Goal: Transaction & Acquisition: Purchase product/service

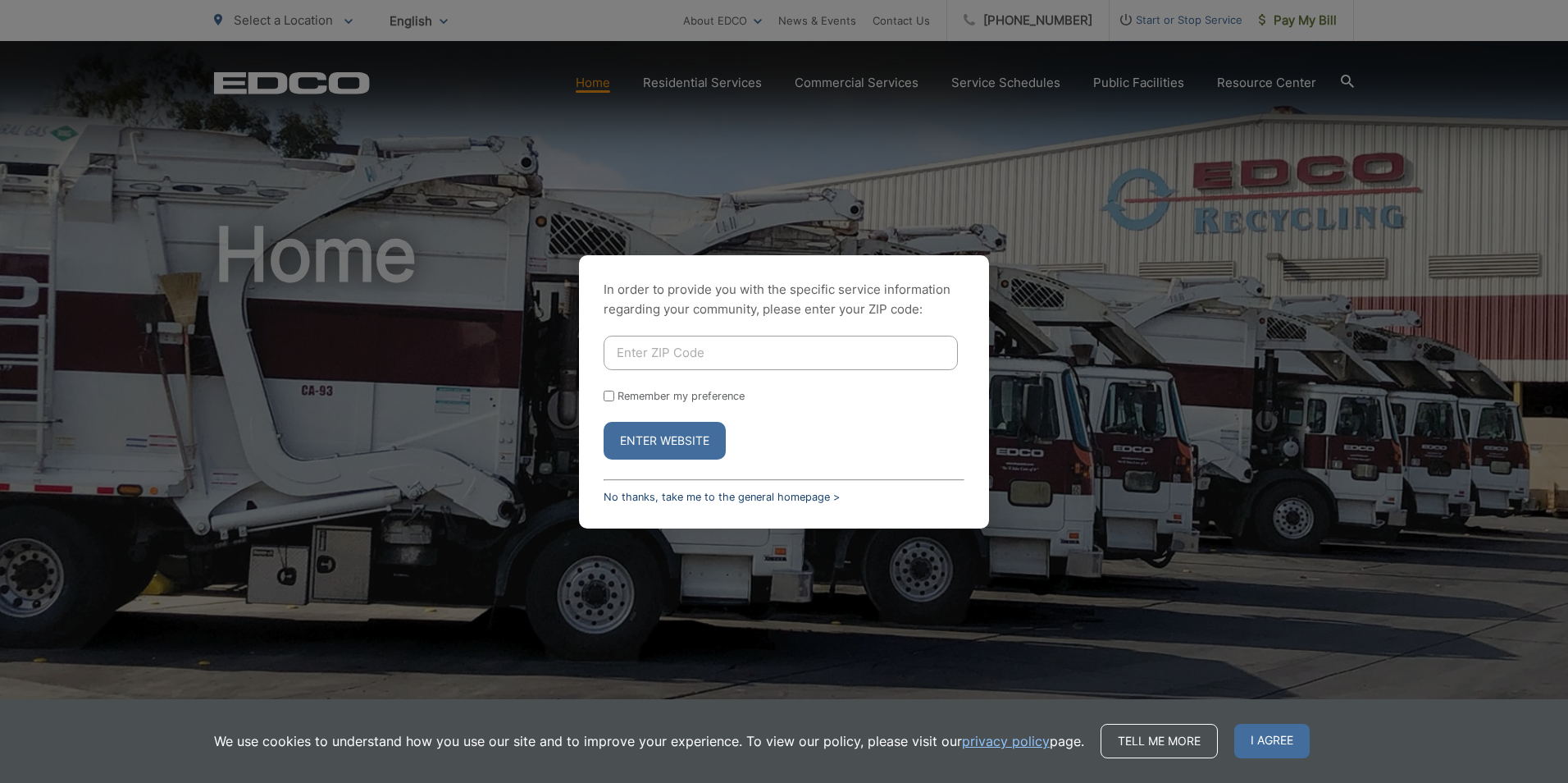
click at [632, 491] on link "No thanks, take me to the general homepage >" at bounding box center [722, 497] width 236 height 13
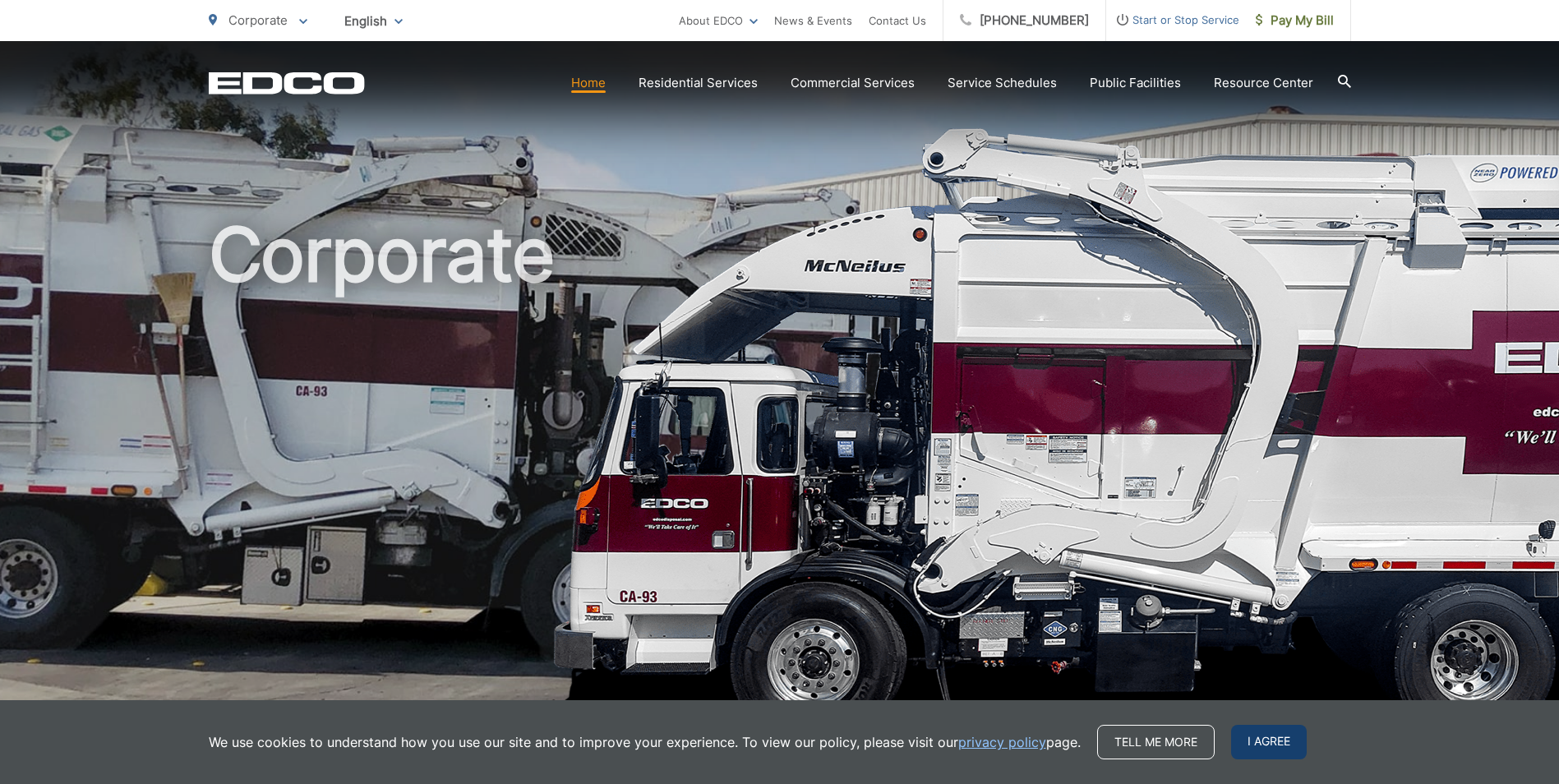
click at [1274, 742] on span "I agree" at bounding box center [1269, 742] width 76 height 35
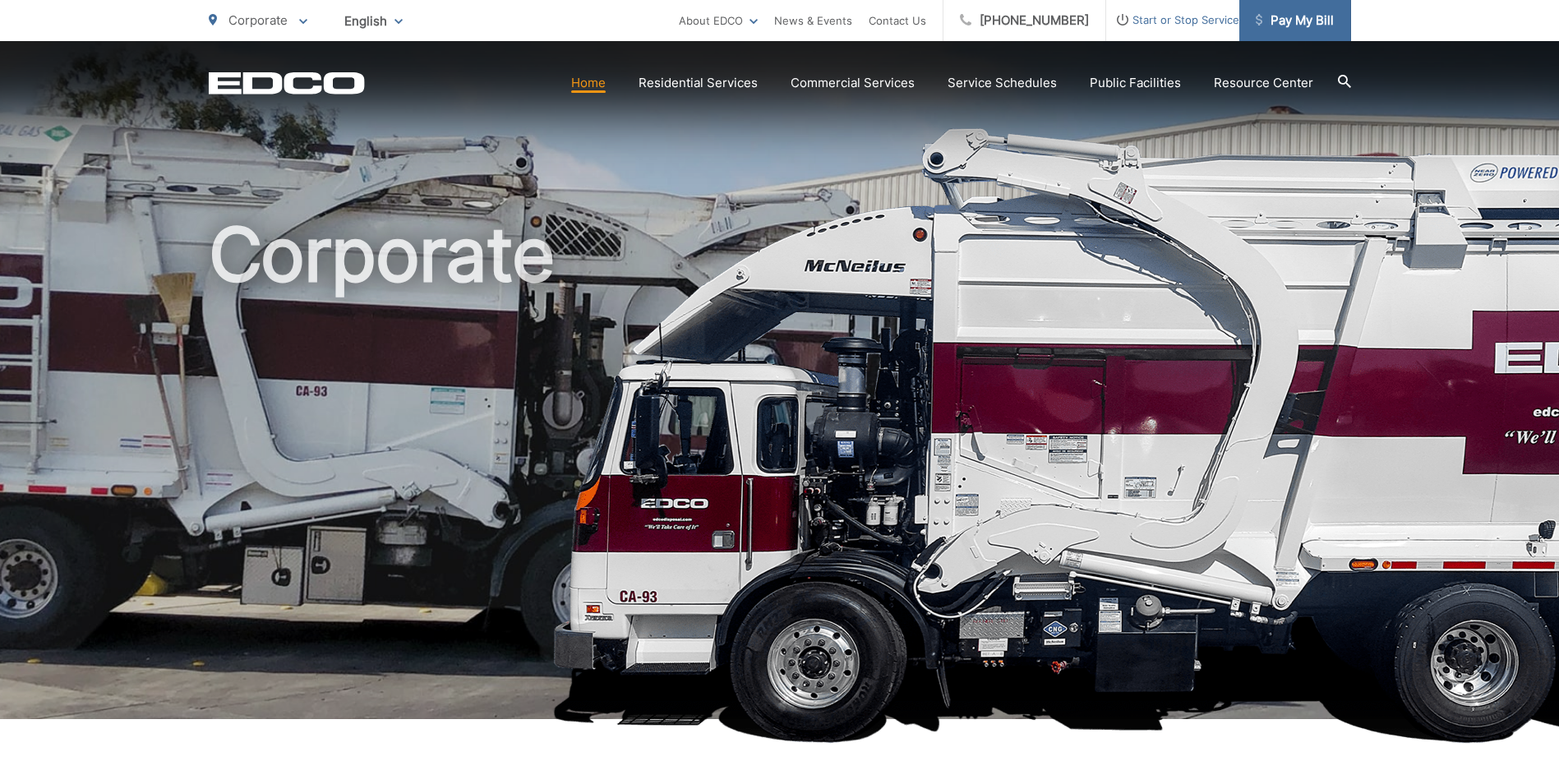
click at [1290, 10] on link "Pay My Bill" at bounding box center [1295, 20] width 111 height 41
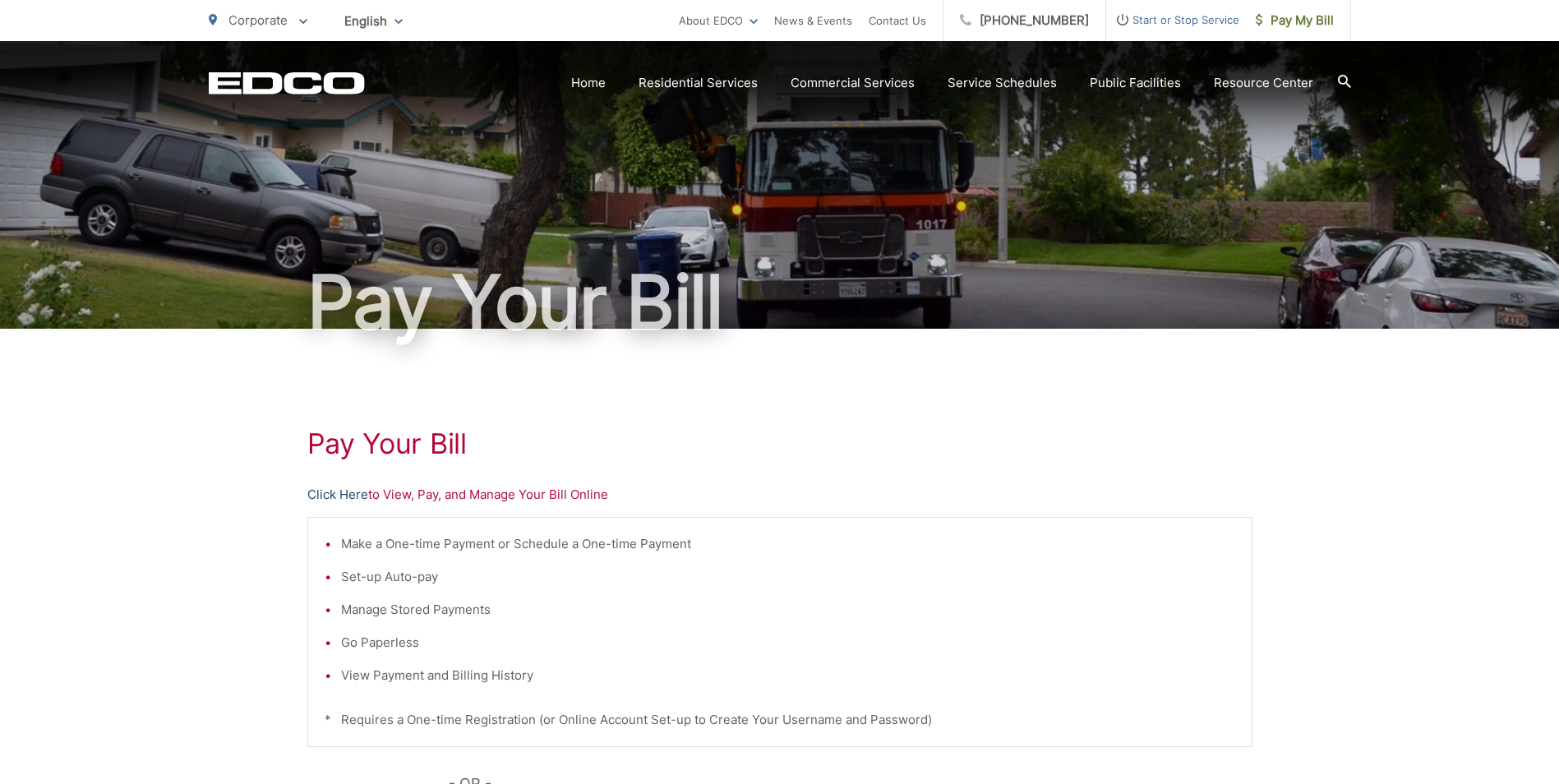
click at [348, 488] on link "Click Here" at bounding box center [338, 495] width 61 height 19
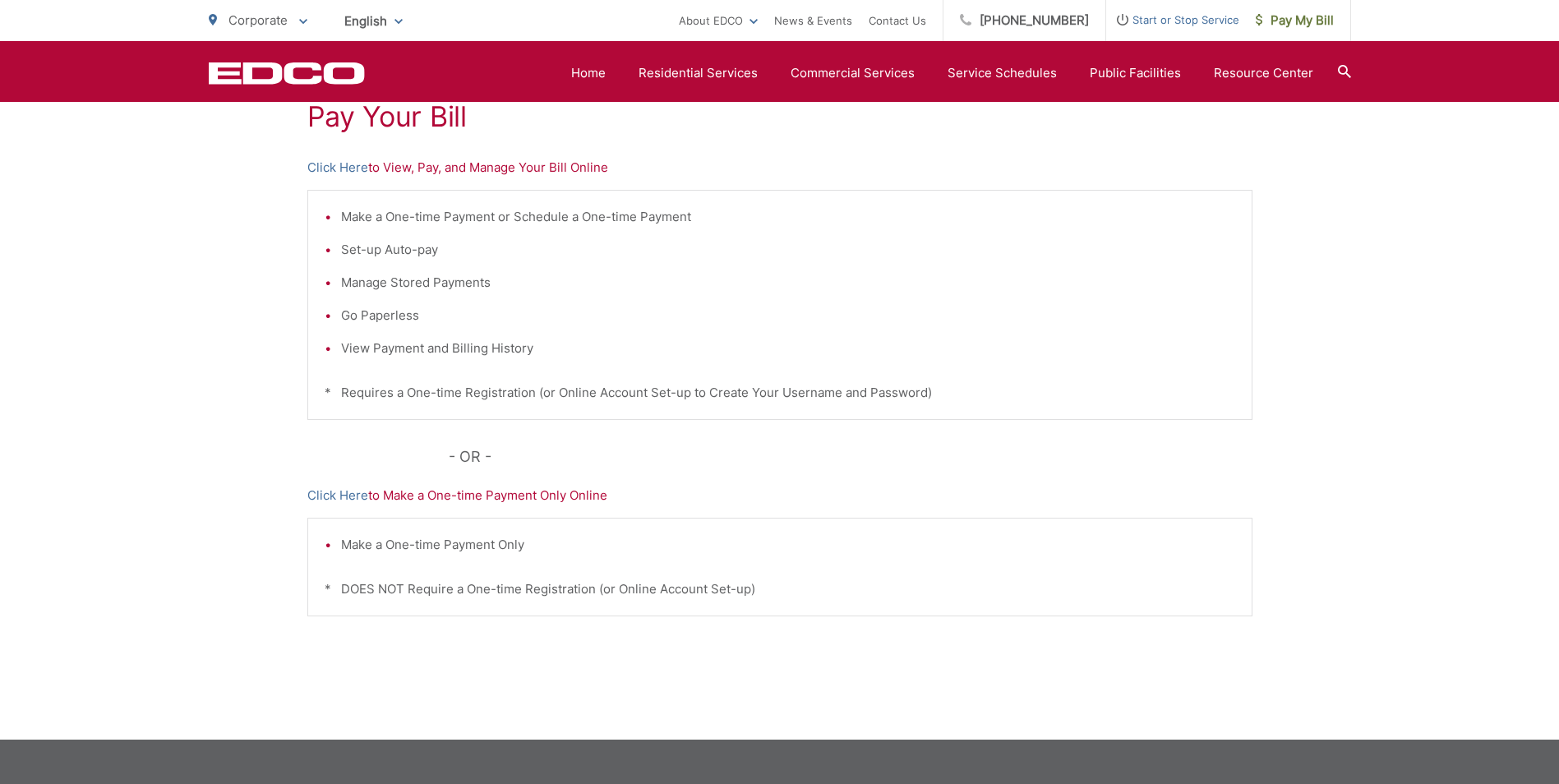
scroll to position [329, 0]
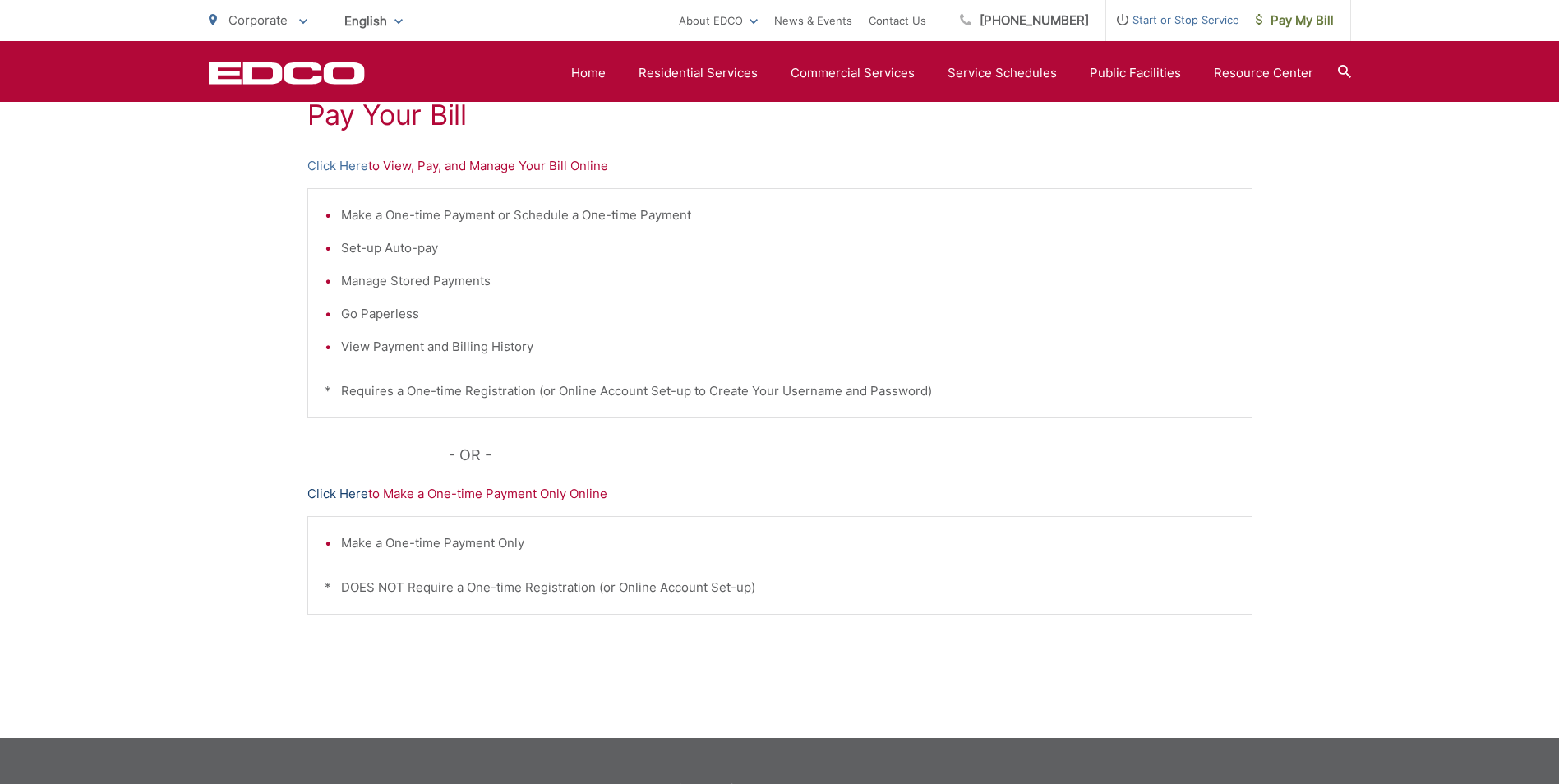
click at [351, 490] on link "Click Here" at bounding box center [338, 494] width 61 height 19
